Goal: Information Seeking & Learning: Learn about a topic

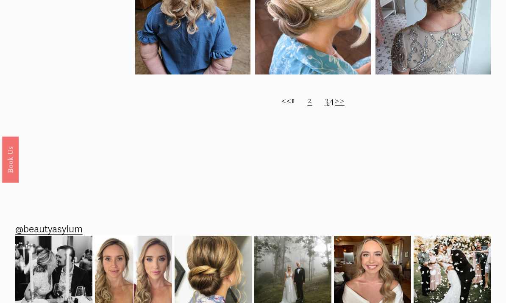
scroll to position [657, 0]
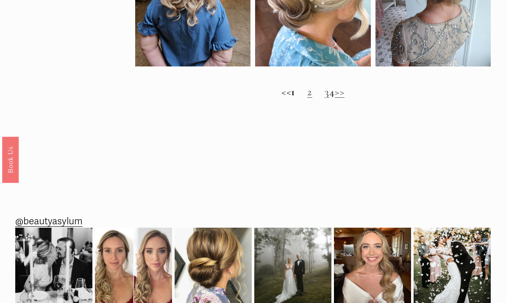
click at [344, 91] on link ">>" at bounding box center [340, 92] width 10 height 13
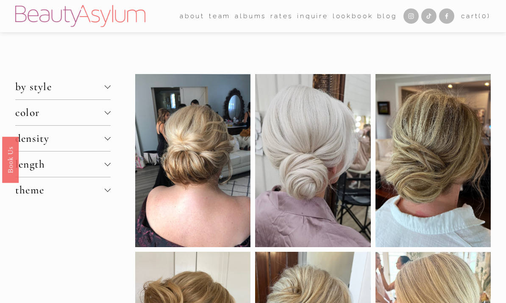
scroll to position [686, 0]
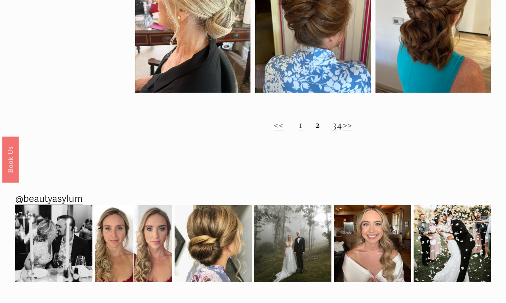
scroll to position [616, 0]
click at [332, 128] on link "3" at bounding box center [334, 124] width 5 height 13
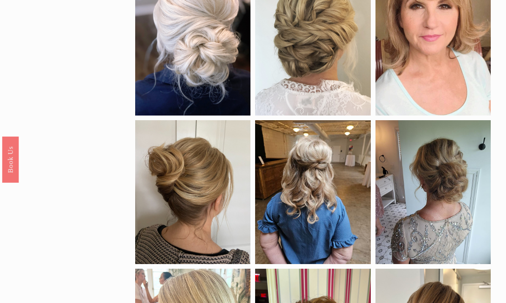
scroll to position [282, 0]
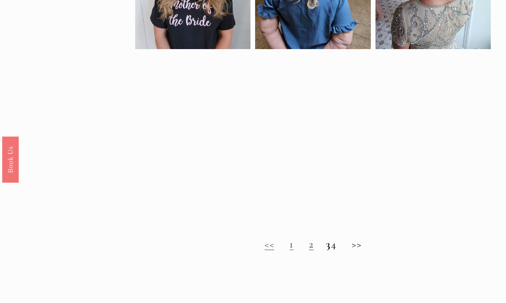
scroll to position [482, 0]
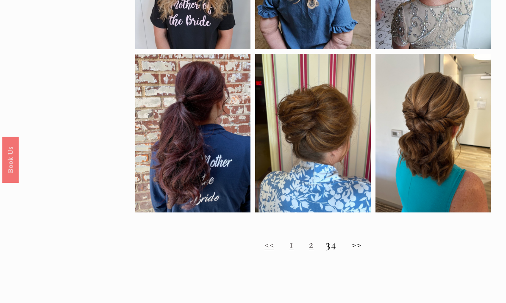
click at [341, 251] on h2 "<< 1 2 3 4 >>" at bounding box center [312, 244] width 355 height 13
click at [345, 250] on h2 "<< 1 2 3 4 >>" at bounding box center [312, 244] width 355 height 13
click at [343, 251] on h2 "<< 1 2 3 4 >>" at bounding box center [312, 244] width 355 height 13
click at [368, 251] on h2 "<< 1 2 3 4 >>" at bounding box center [312, 244] width 355 height 13
click at [376, 249] on h2 "<< 1 2 3 4 >>" at bounding box center [312, 244] width 355 height 13
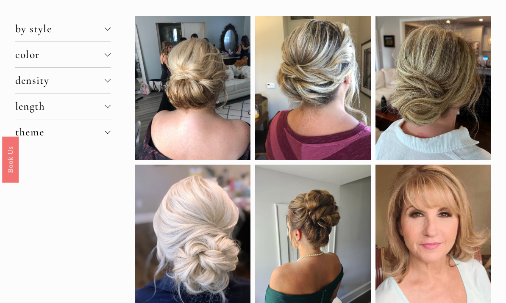
scroll to position [52, 0]
